Goal: Task Accomplishment & Management: Manage account settings

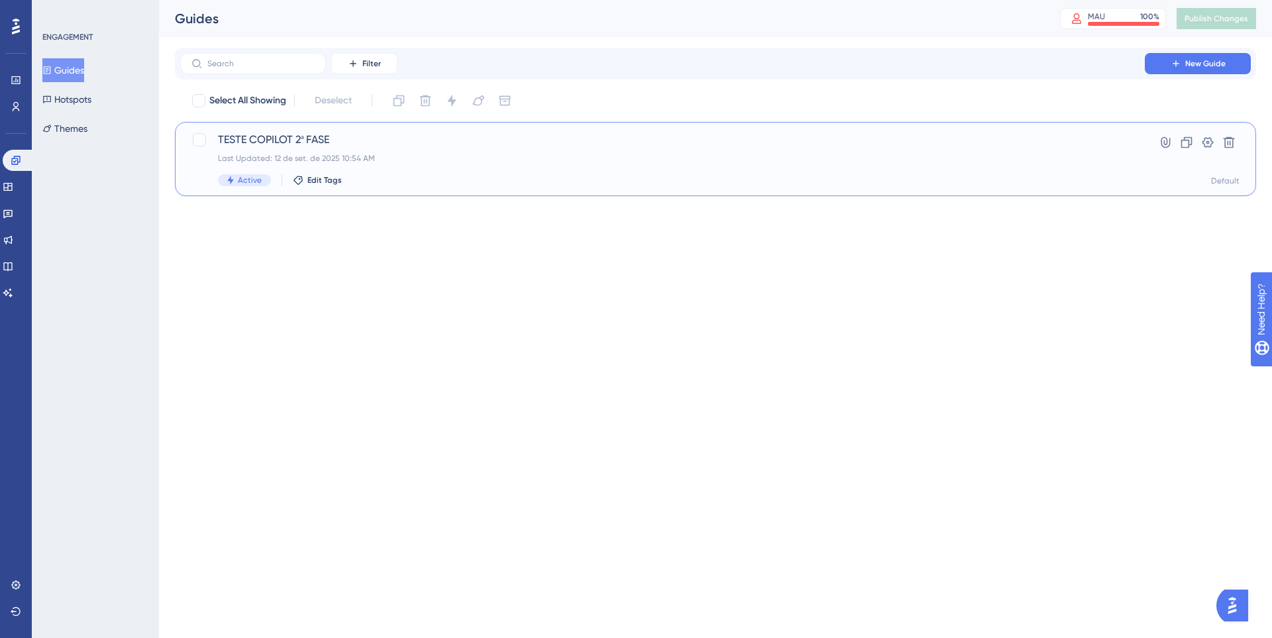
click at [459, 180] on div "Active Edit Tags" at bounding box center [662, 180] width 889 height 12
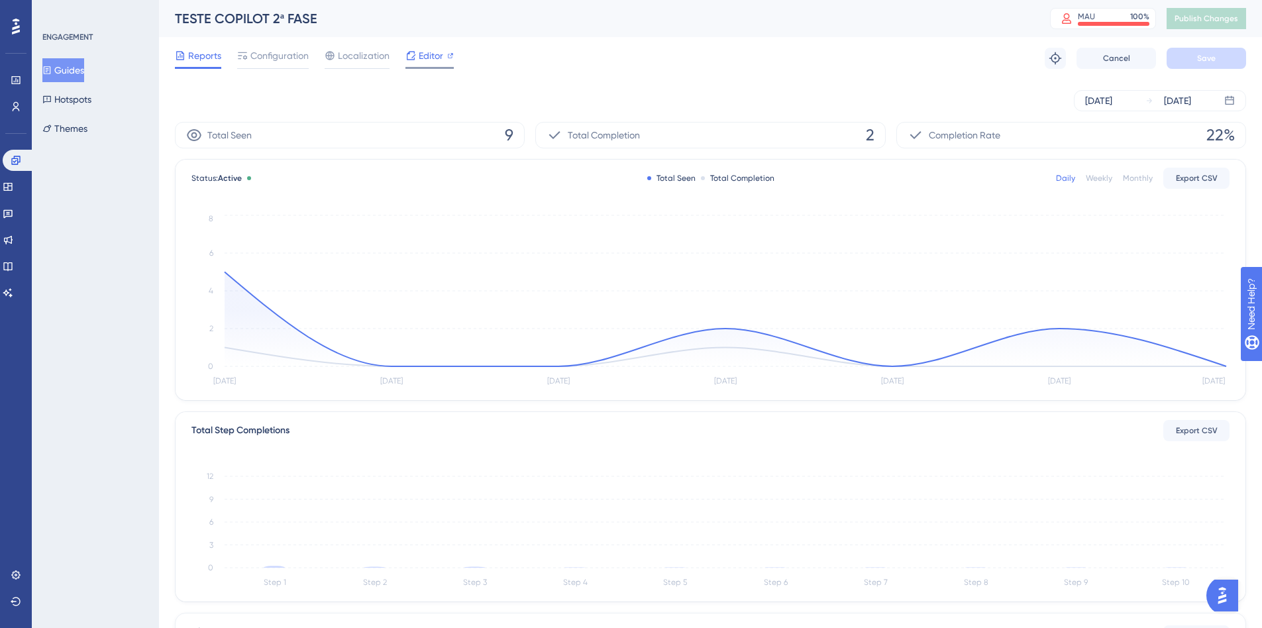
click at [431, 59] on span "Editor" at bounding box center [431, 56] width 25 height 16
click at [276, 60] on span "Configuration" at bounding box center [279, 56] width 58 height 16
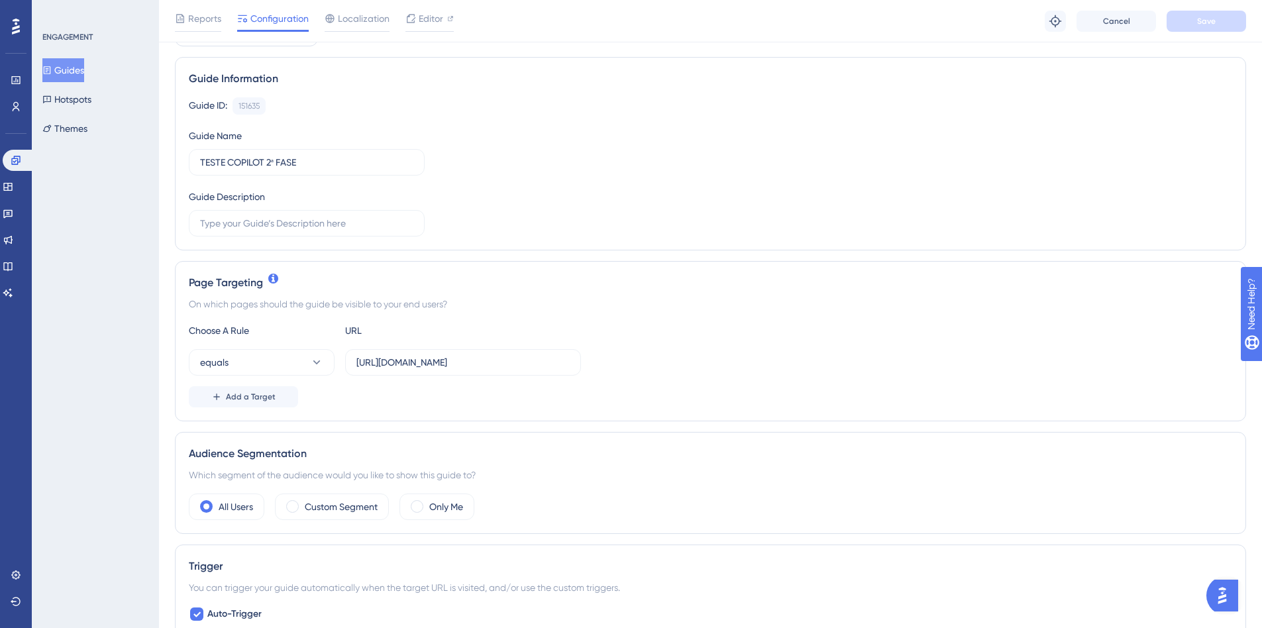
scroll to position [133, 0]
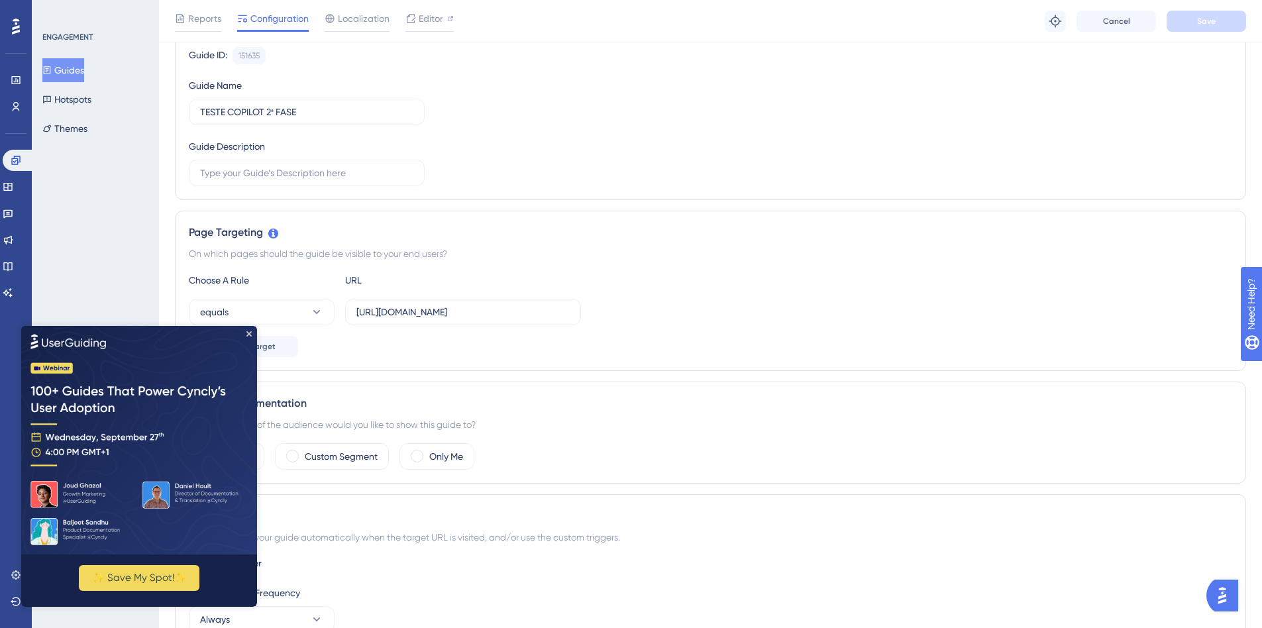
click at [252, 332] on div "✨ Save My Spot!✨" at bounding box center [139, 465] width 236 height 281
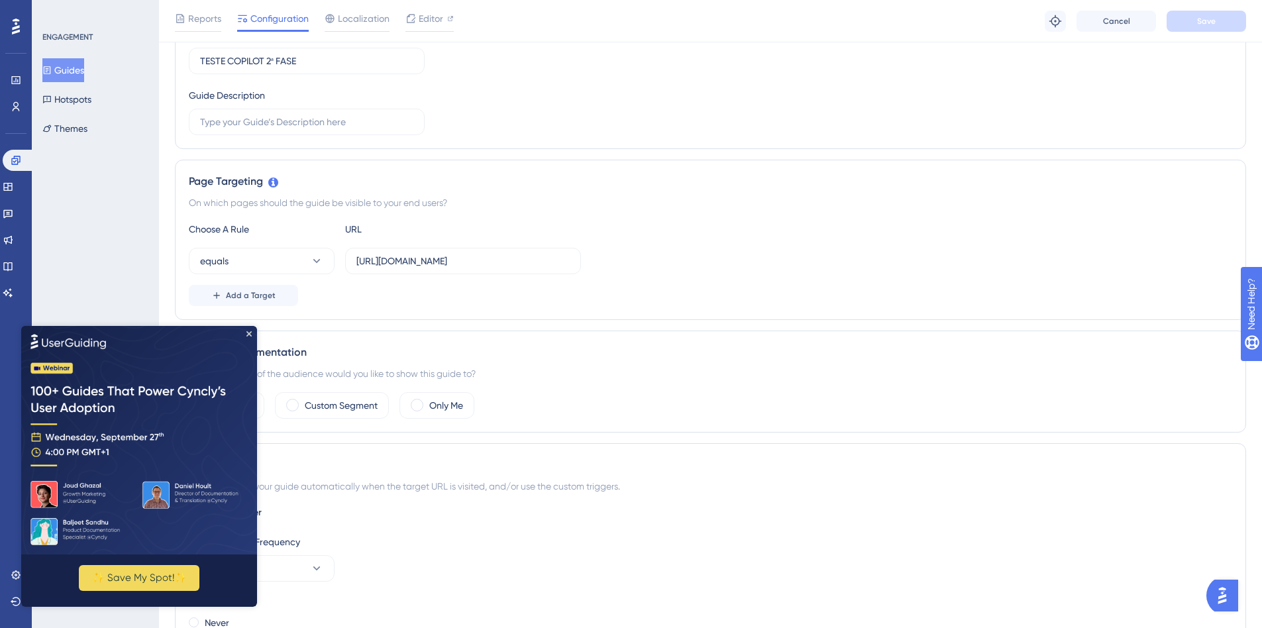
scroll to position [265, 0]
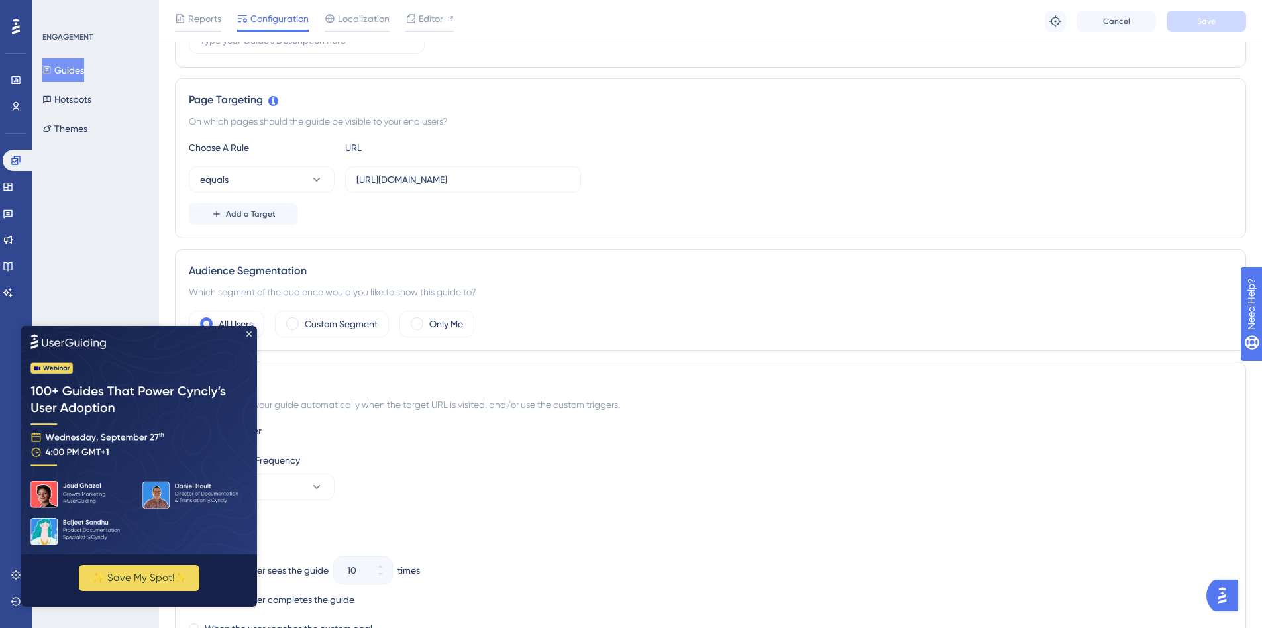
click at [248, 337] on img at bounding box center [139, 439] width 236 height 229
drag, startPoint x: 250, startPoint y: 333, endPoint x: 278, endPoint y: 672, distance: 340.4
click at [250, 333] on icon "Close Preview" at bounding box center [248, 333] width 5 height 5
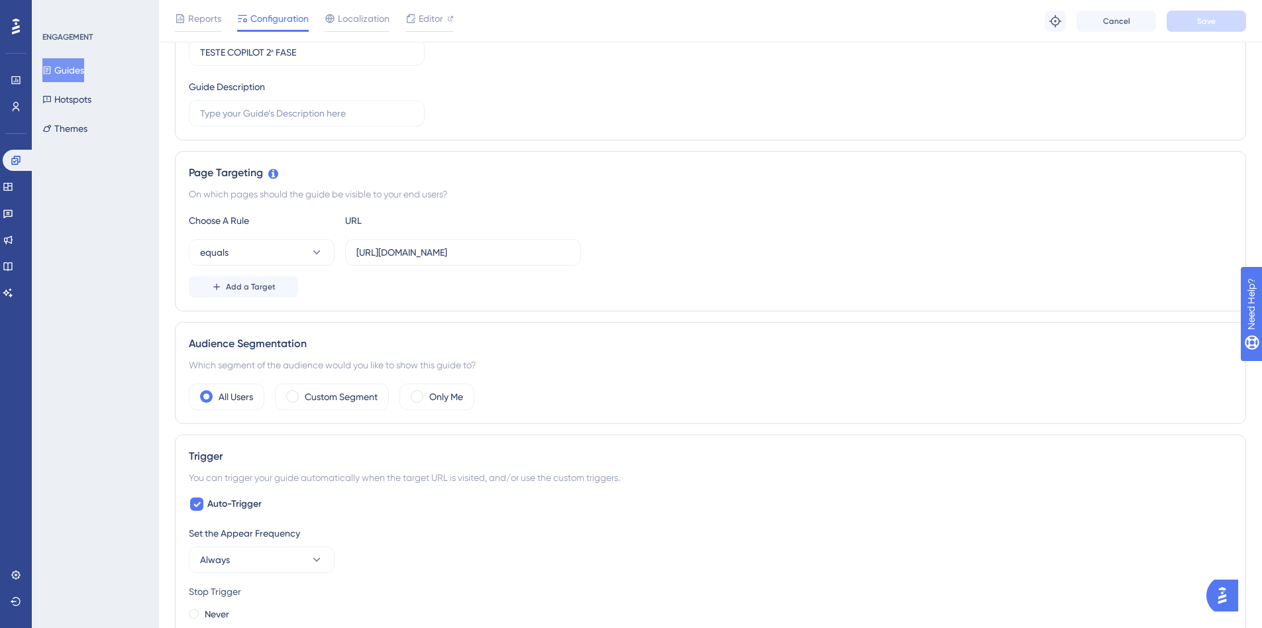
scroll to position [0, 0]
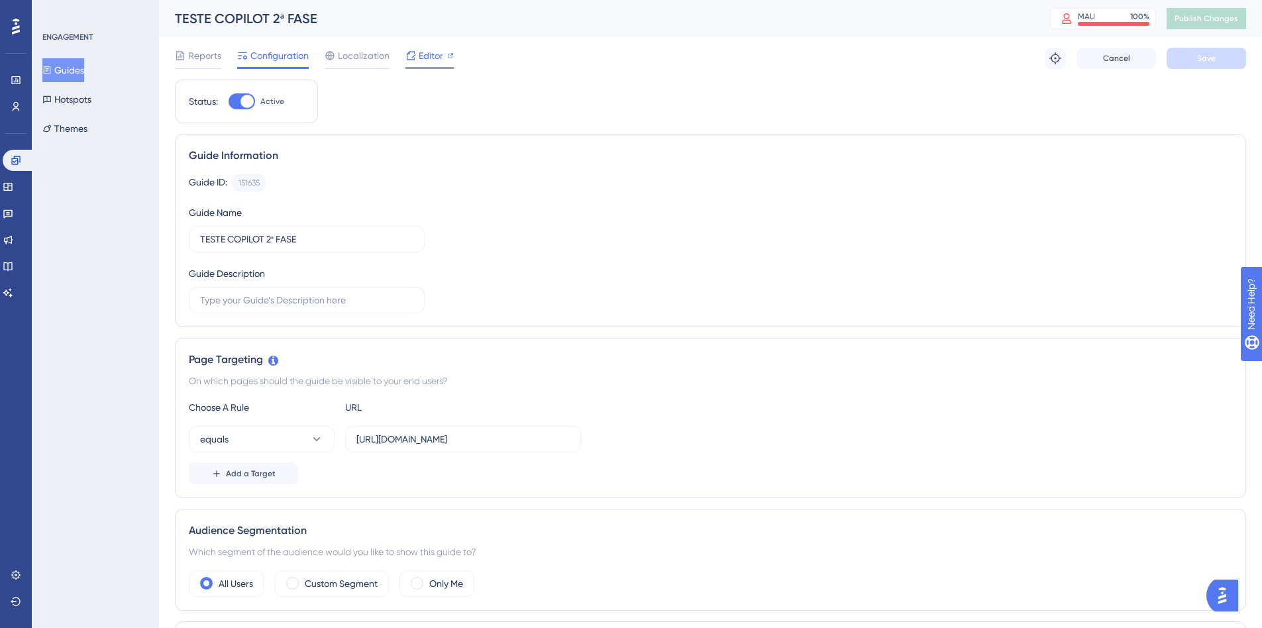
click at [433, 61] on span "Editor" at bounding box center [431, 56] width 25 height 16
click at [1126, 17] on div "MAU 100 %" at bounding box center [1114, 16] width 72 height 11
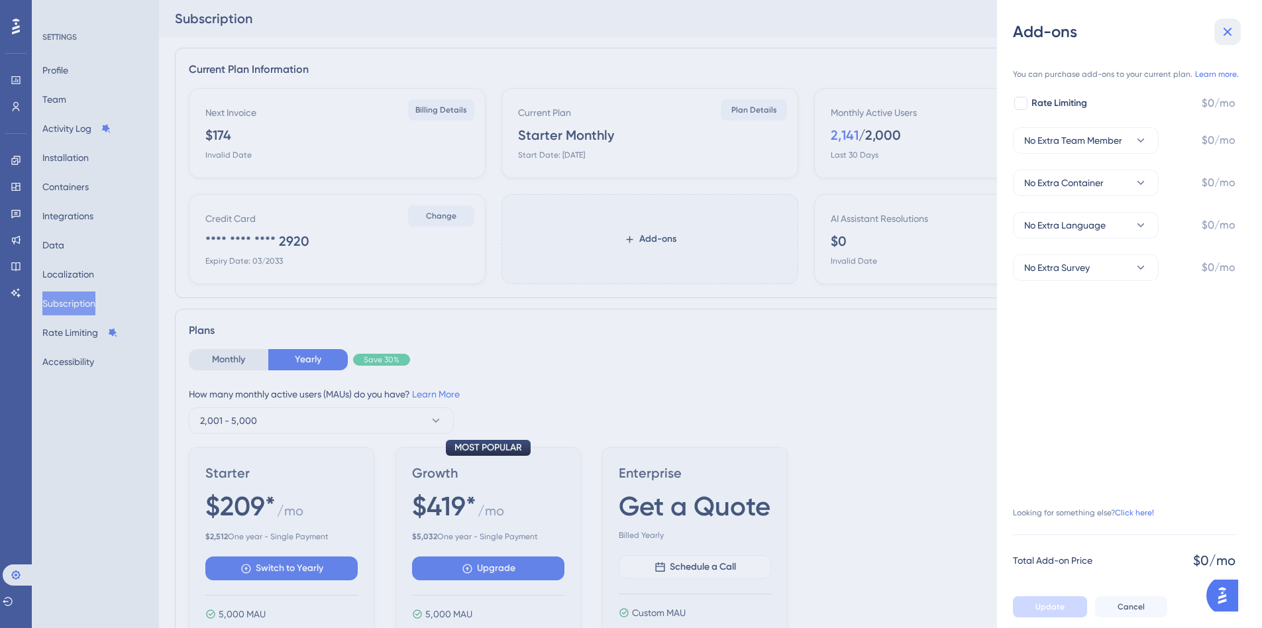
click at [1232, 30] on icon at bounding box center [1228, 32] width 16 height 16
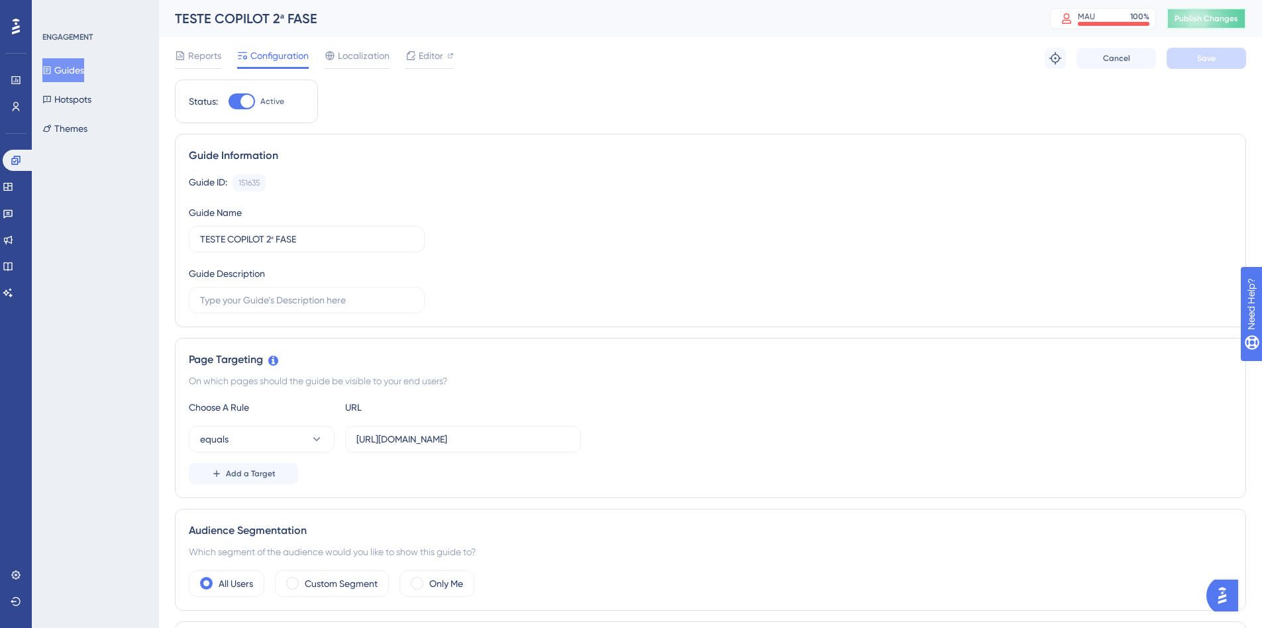
click at [1234, 17] on span "Publish Changes" at bounding box center [1207, 18] width 64 height 11
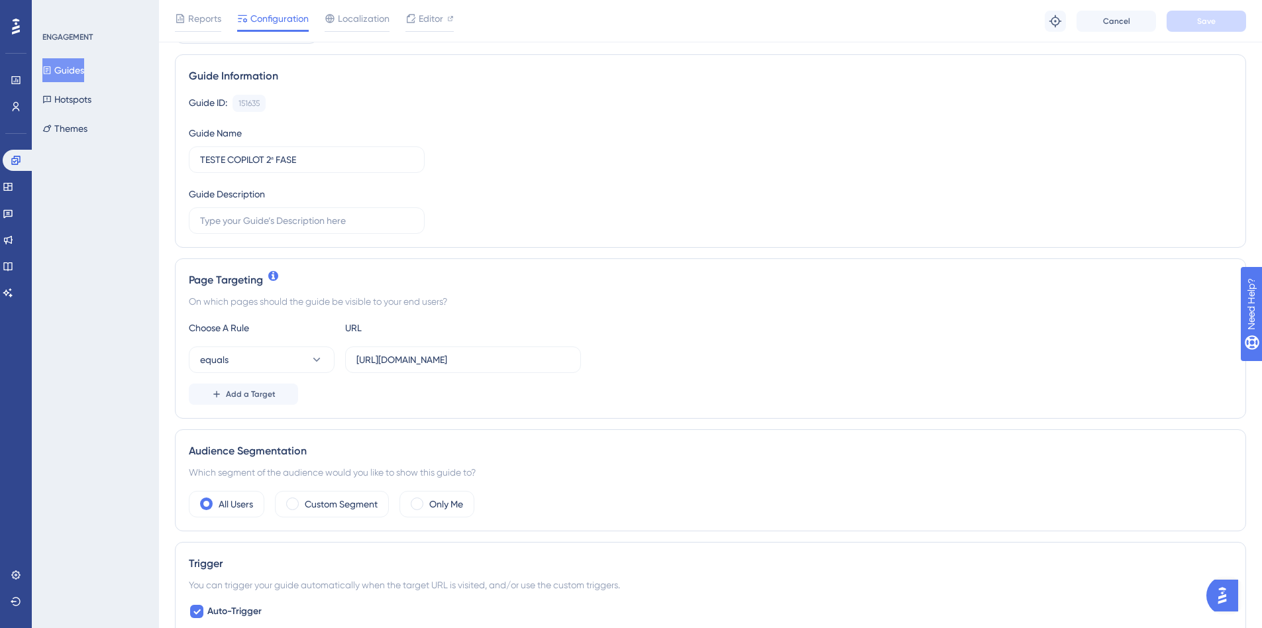
scroll to position [398, 0]
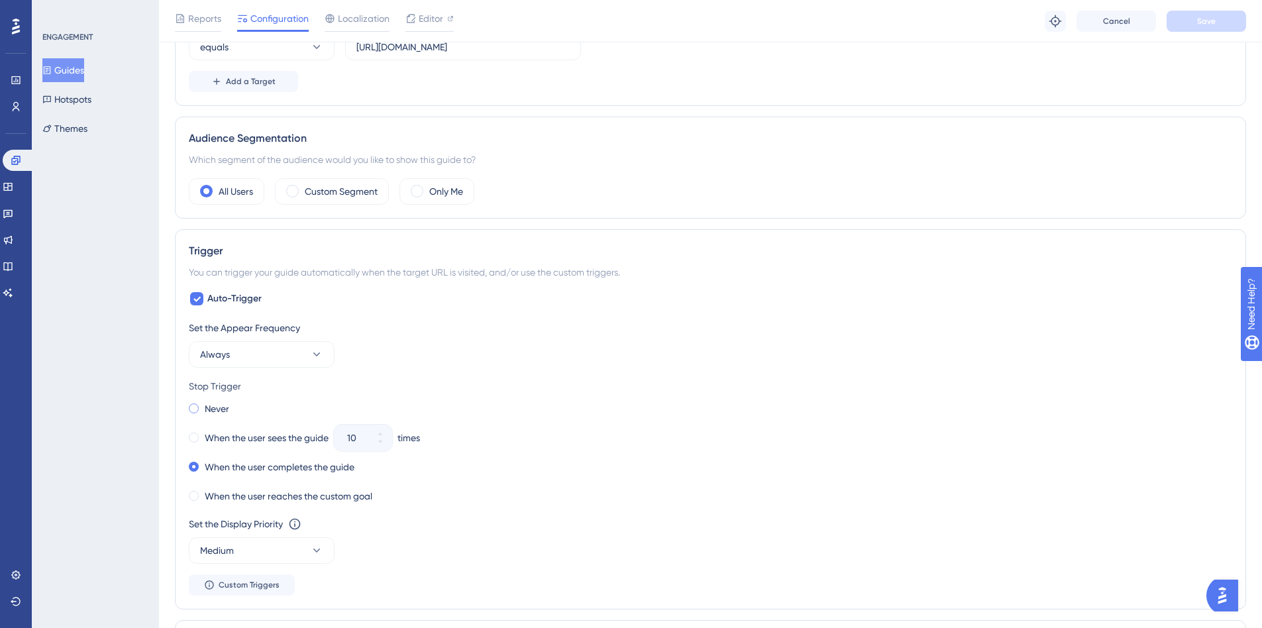
click at [191, 405] on span at bounding box center [194, 409] width 10 height 10
click at [203, 406] on input "radio" at bounding box center [203, 406] width 0 height 0
click at [1207, 21] on span "Save" at bounding box center [1206, 21] width 19 height 11
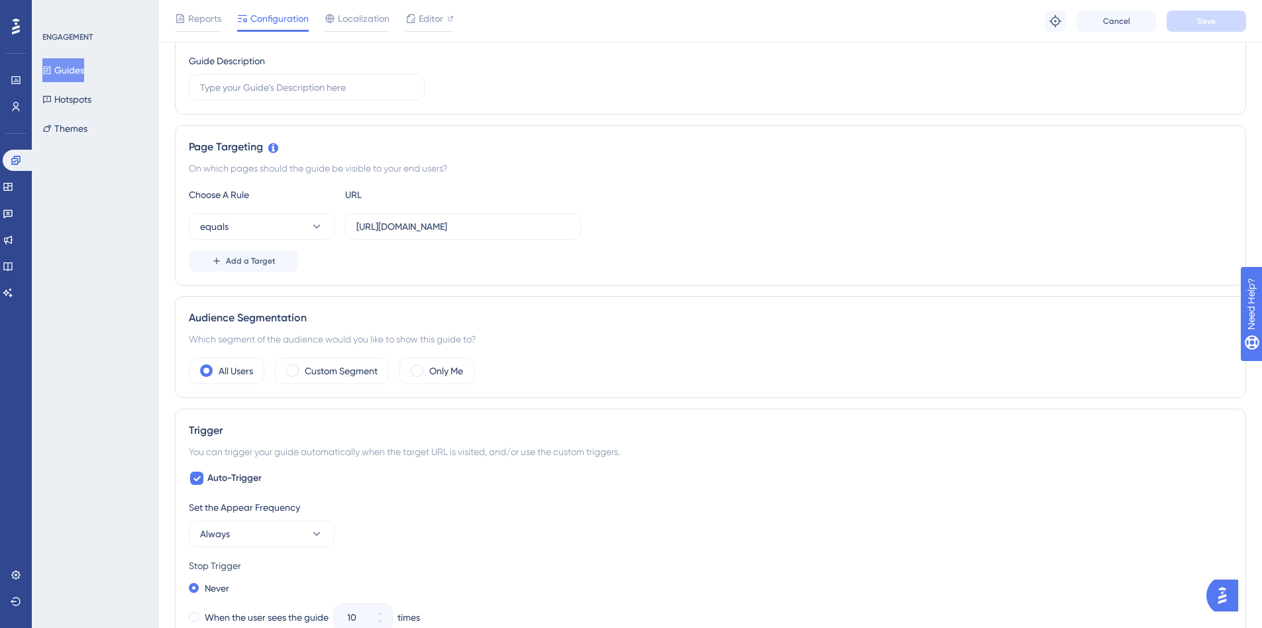
scroll to position [0, 0]
